Goal: Task Accomplishment & Management: Manage account settings

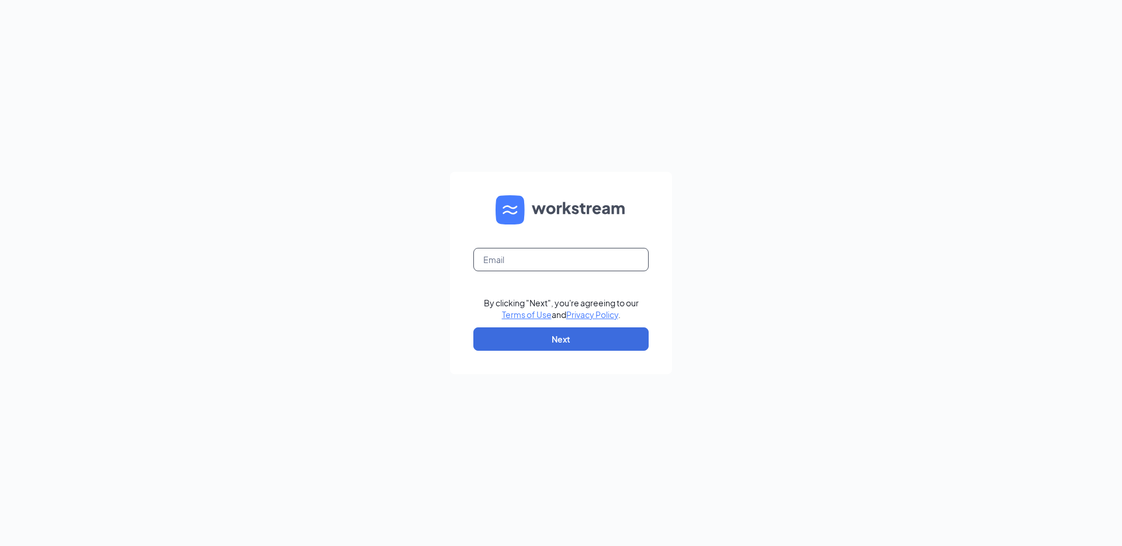
click at [528, 258] on input "text" at bounding box center [560, 259] width 175 height 23
type input "[PERSON_NAME][EMAIL_ADDRESS][PERSON_NAME][DOMAIN_NAME]"
click at [555, 341] on button "Next" at bounding box center [560, 338] width 175 height 23
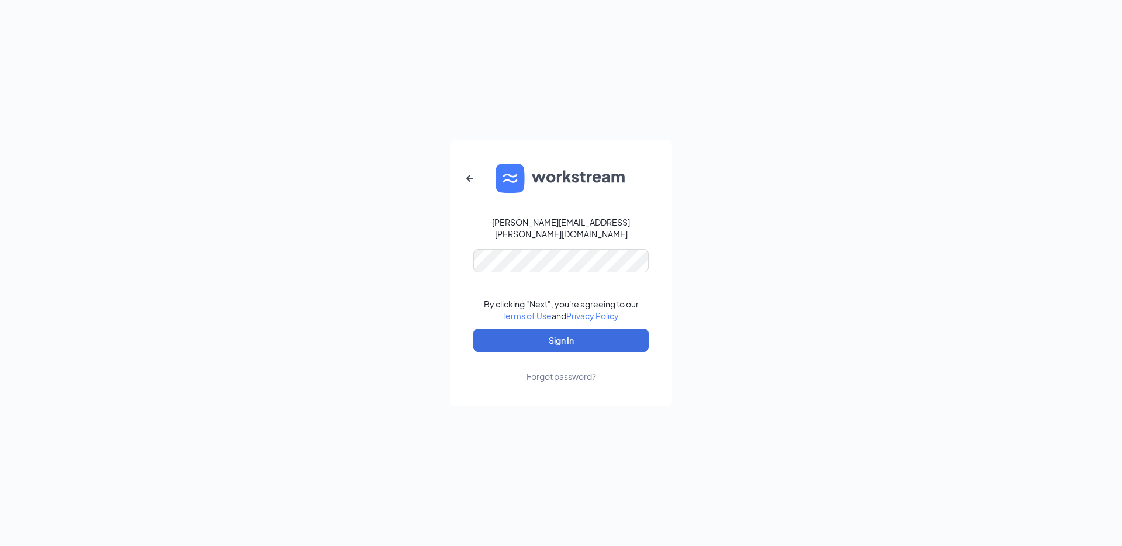
click at [404, 296] on div "[PERSON_NAME][EMAIL_ADDRESS][PERSON_NAME][DOMAIN_NAME] By clicking "Next", you'…" at bounding box center [561, 273] width 1122 height 546
click at [546, 343] on button "Sign In" at bounding box center [560, 339] width 175 height 23
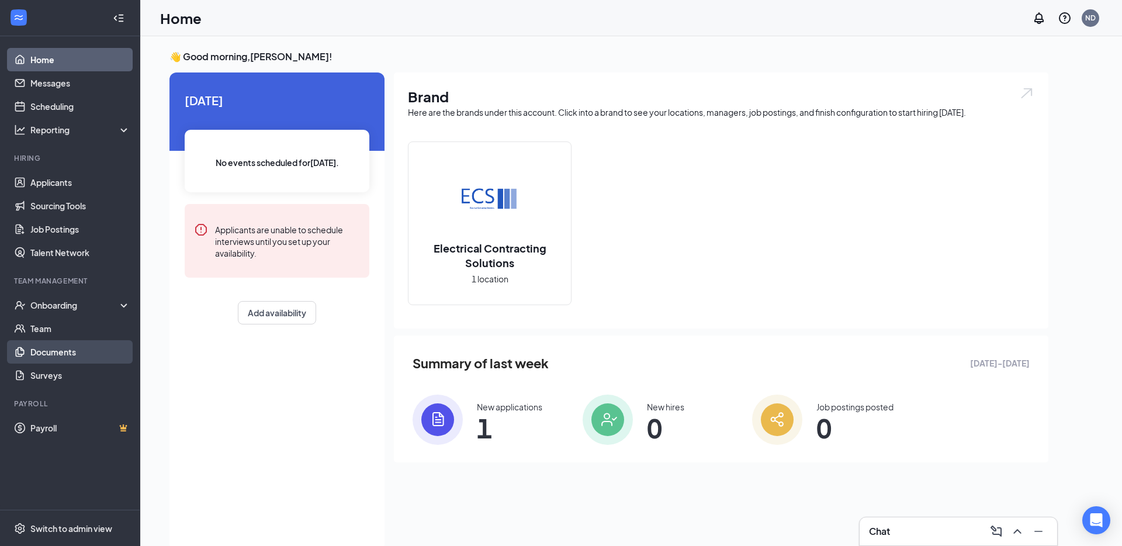
click at [66, 348] on link "Documents" at bounding box center [80, 351] width 100 height 23
